Goal: Navigation & Orientation: Find specific page/section

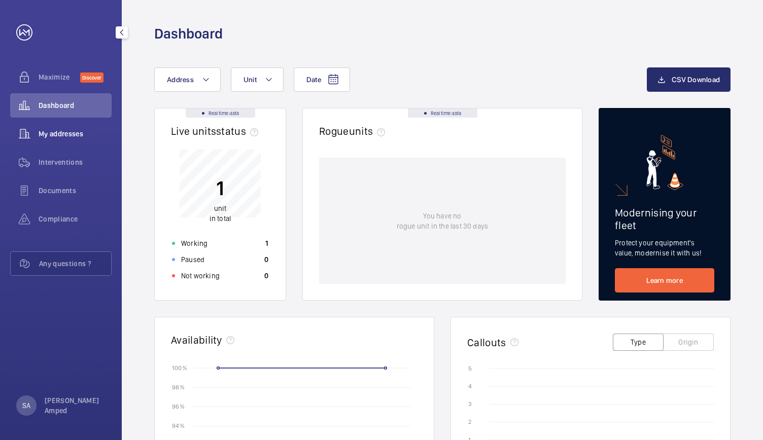
click at [78, 139] on div "My addresses" at bounding box center [60, 134] width 101 height 24
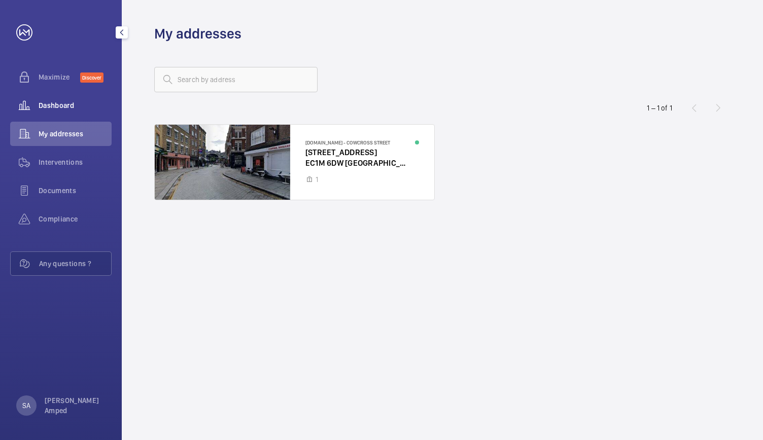
click at [58, 106] on span "Dashboard" at bounding box center [75, 105] width 73 height 10
